Goal: Task Accomplishment & Management: Manage account settings

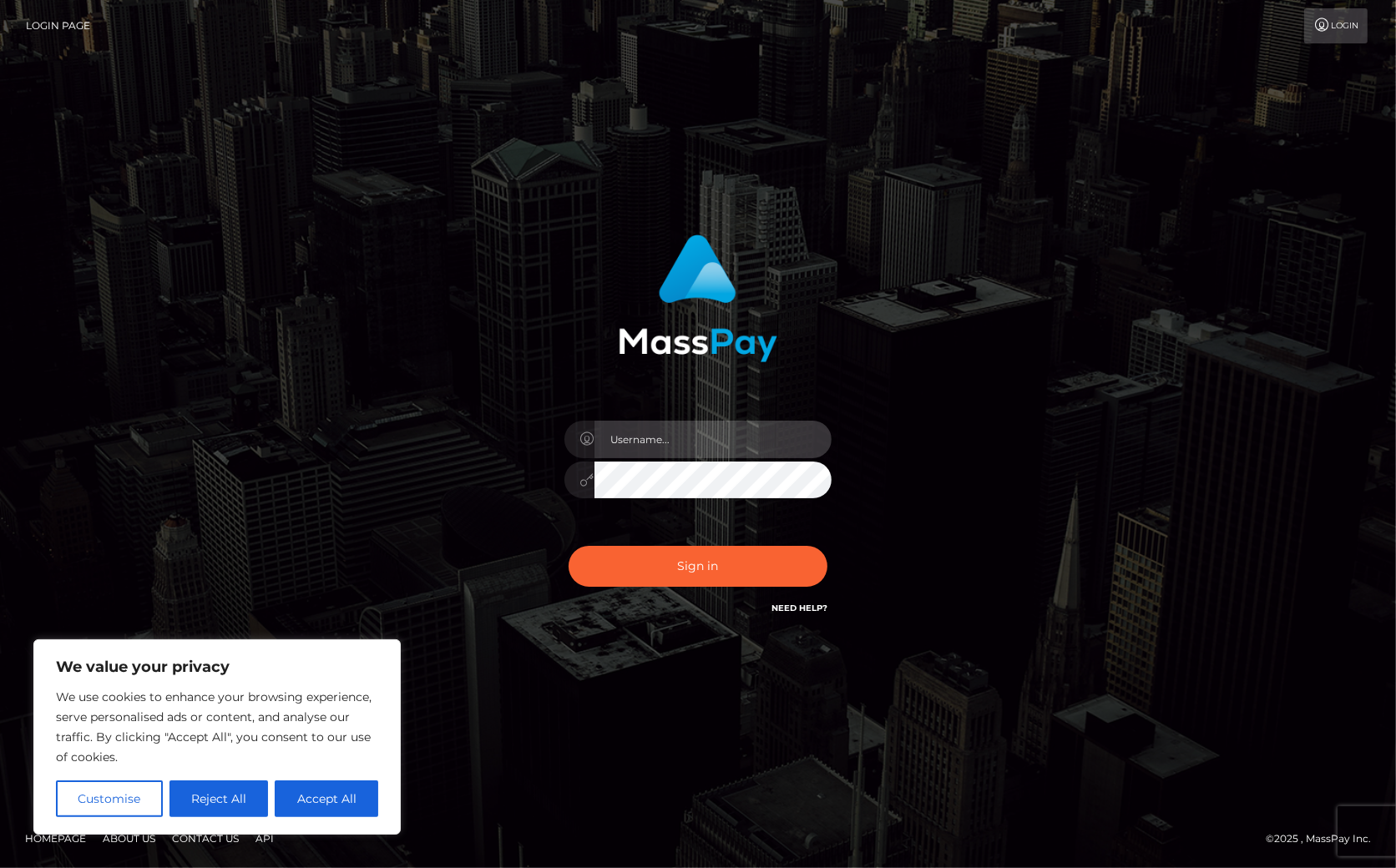
click at [678, 447] on input "text" at bounding box center [714, 439] width 237 height 38
type input "Christine.Silversocial"
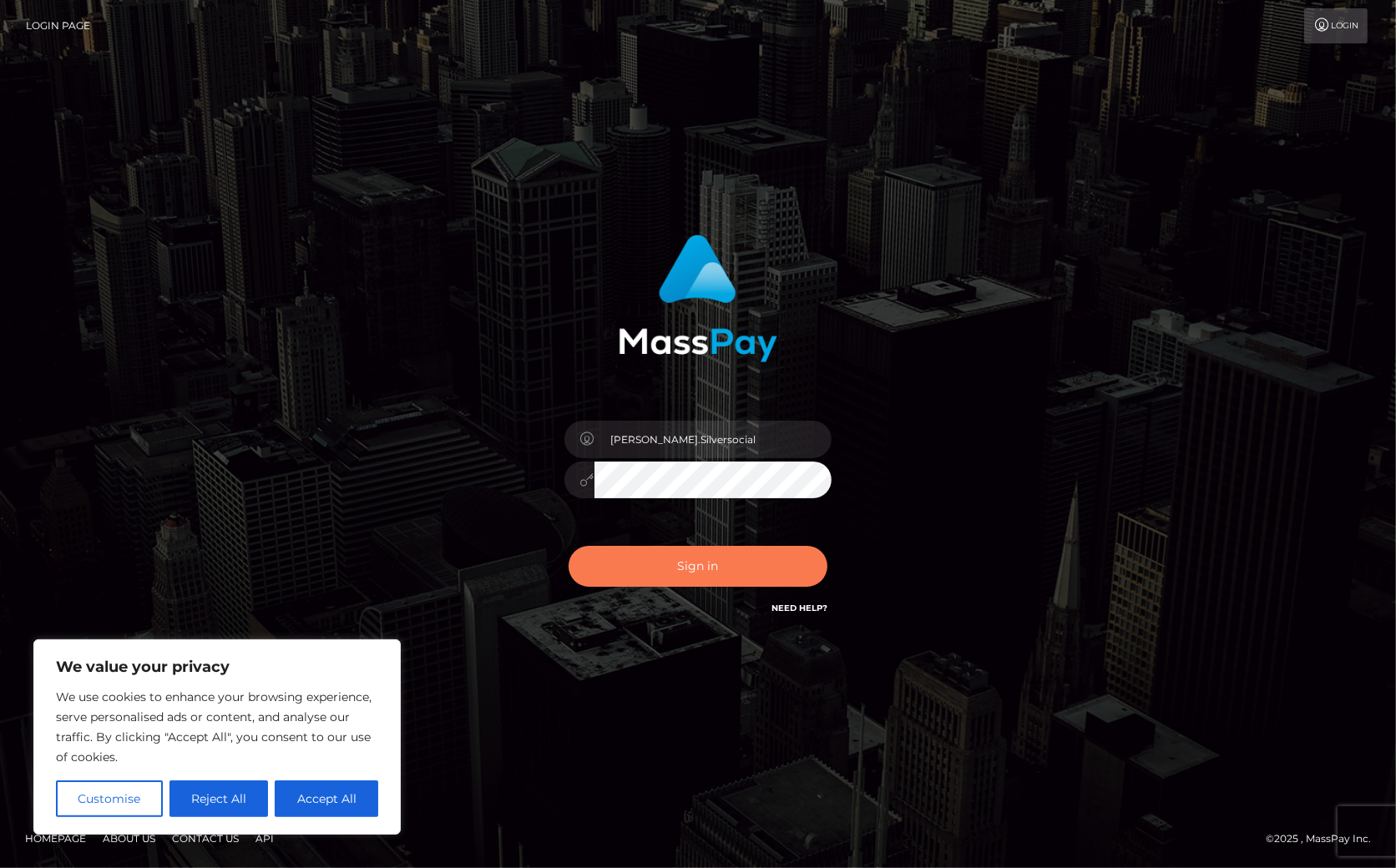
click at [736, 571] on button "Sign in" at bounding box center [698, 567] width 259 height 41
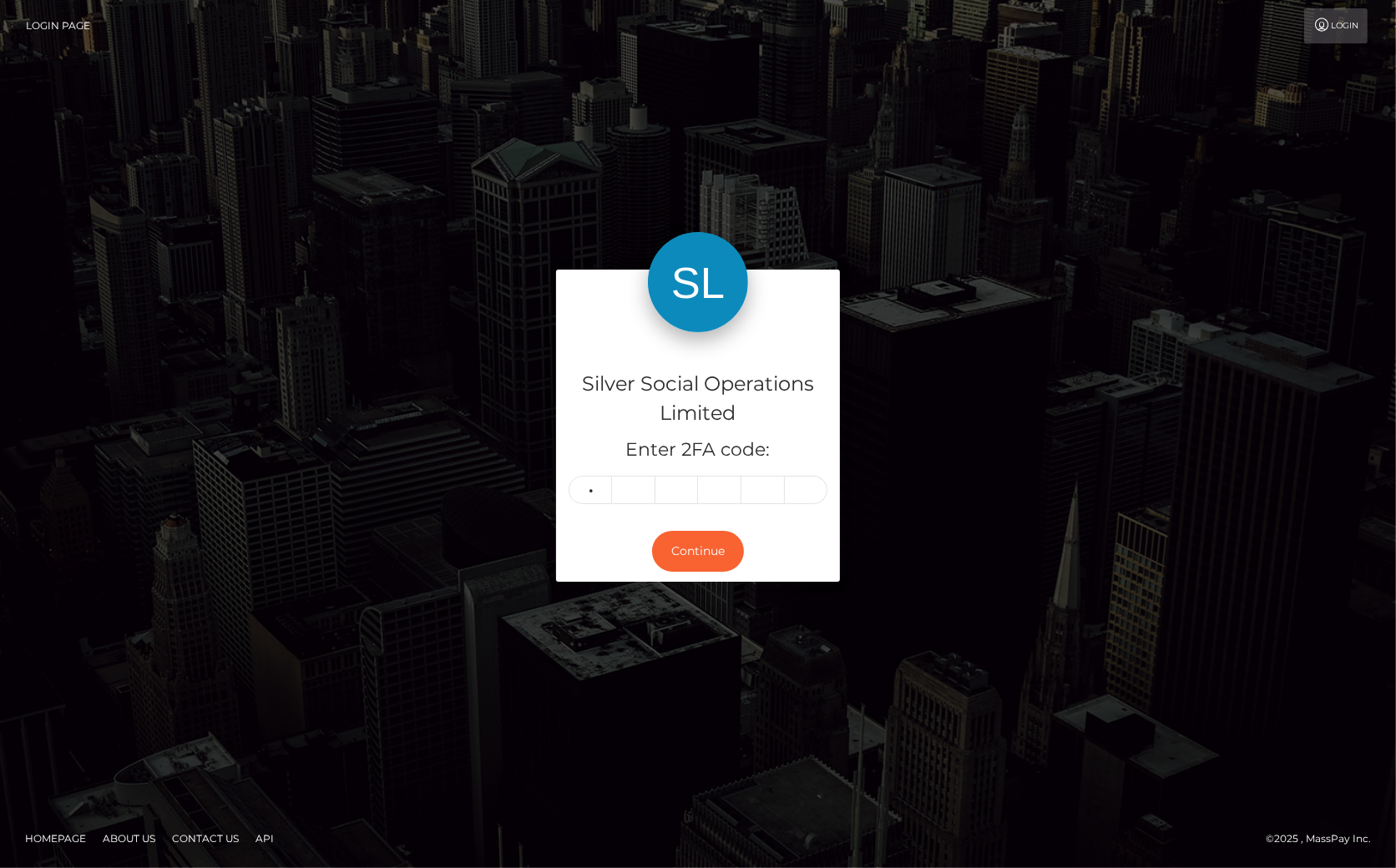
type input "8"
type input "4"
type input "6"
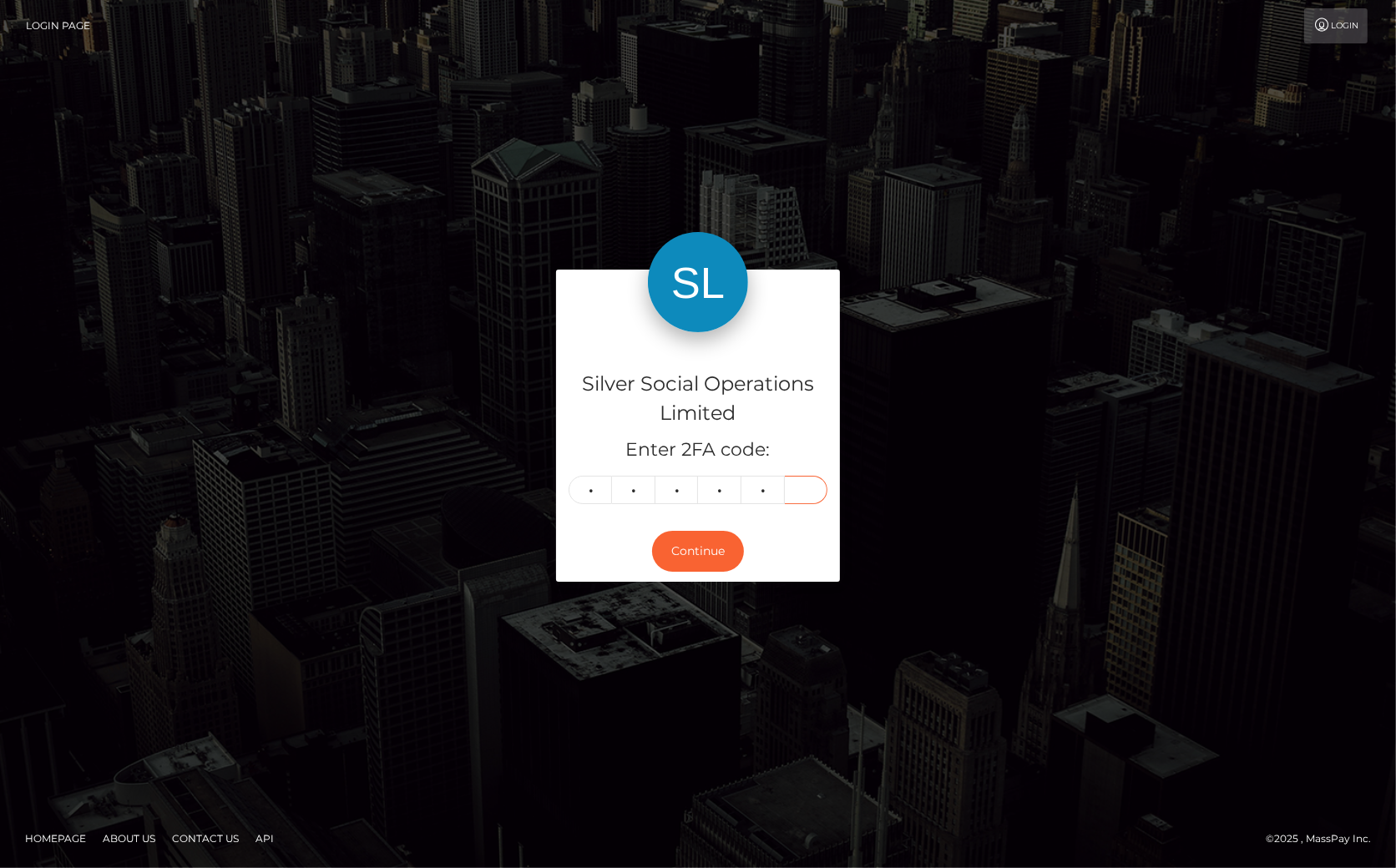
type input "8"
